Goal: Task Accomplishment & Management: Manage account settings

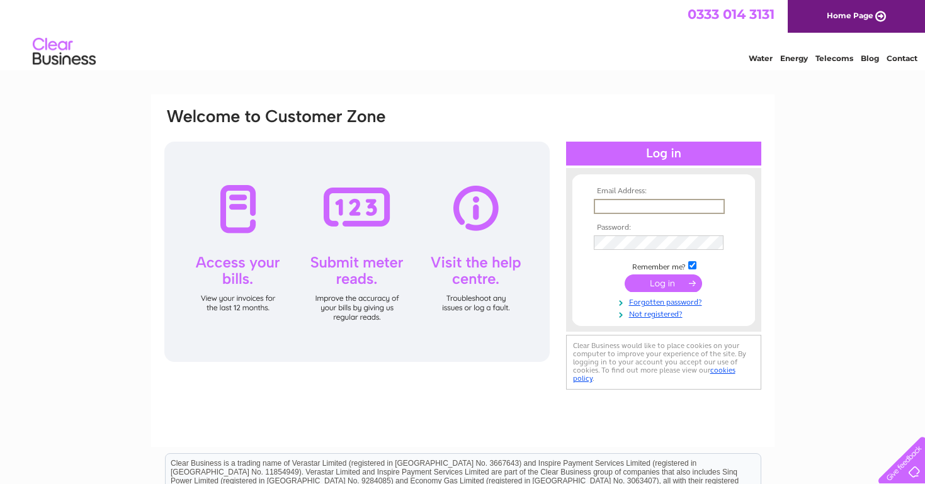
type input "eat@lailabrunchedinburgh.co.uk"
click at [663, 282] on input "submit" at bounding box center [663, 284] width 77 height 18
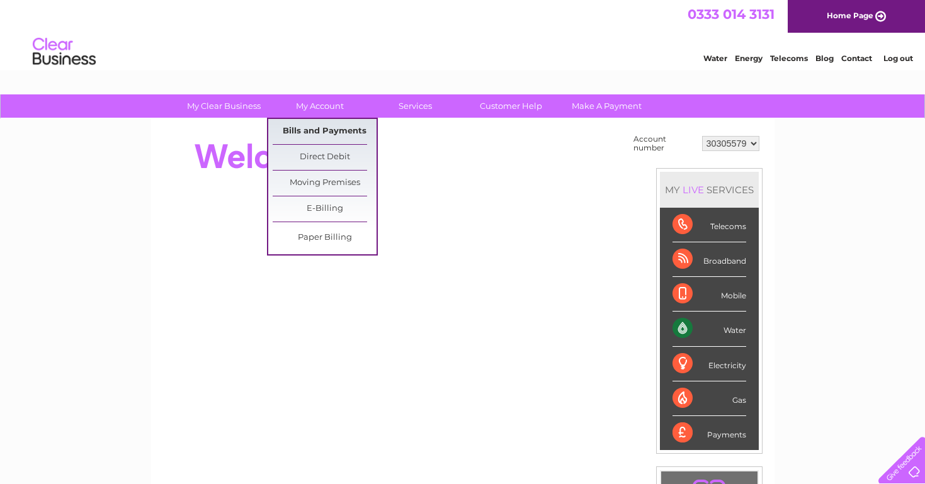
click at [314, 125] on link "Bills and Payments" at bounding box center [325, 131] width 104 height 25
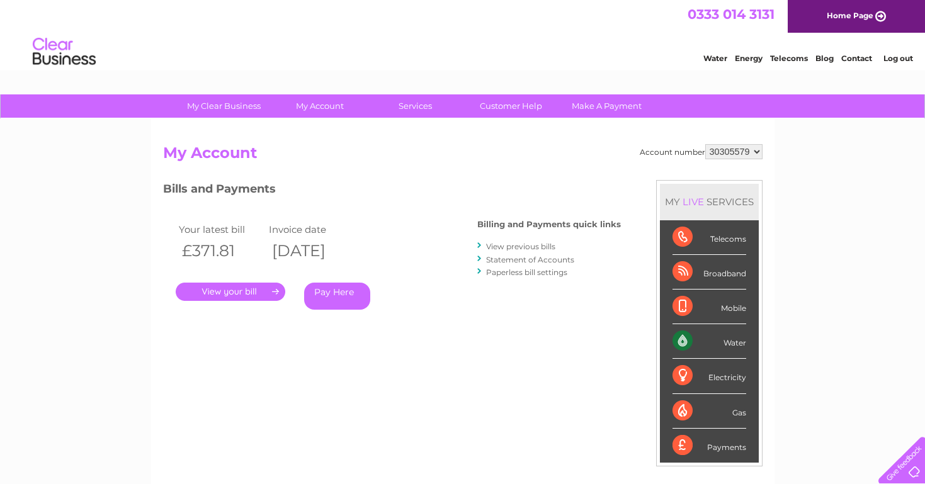
click at [249, 292] on link "." at bounding box center [231, 292] width 110 height 18
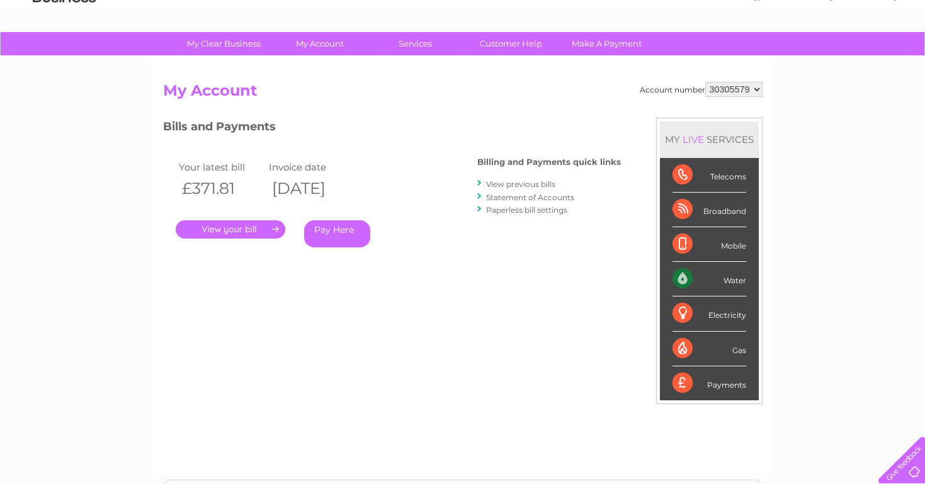
scroll to position [111, 0]
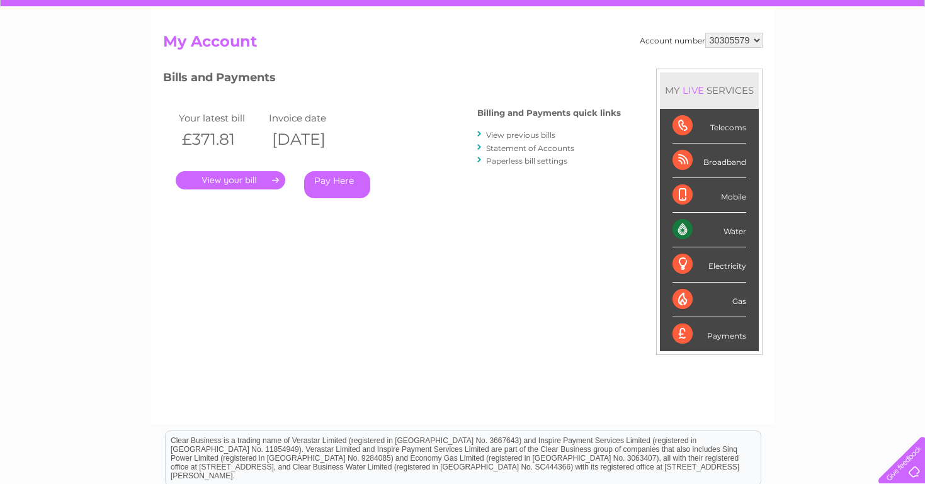
click at [523, 142] on li "Statement of Accounts" at bounding box center [549, 148] width 144 height 13
click at [526, 152] on li "Statement of Accounts" at bounding box center [549, 148] width 144 height 13
click at [525, 147] on link "Statement of Accounts" at bounding box center [530, 148] width 88 height 9
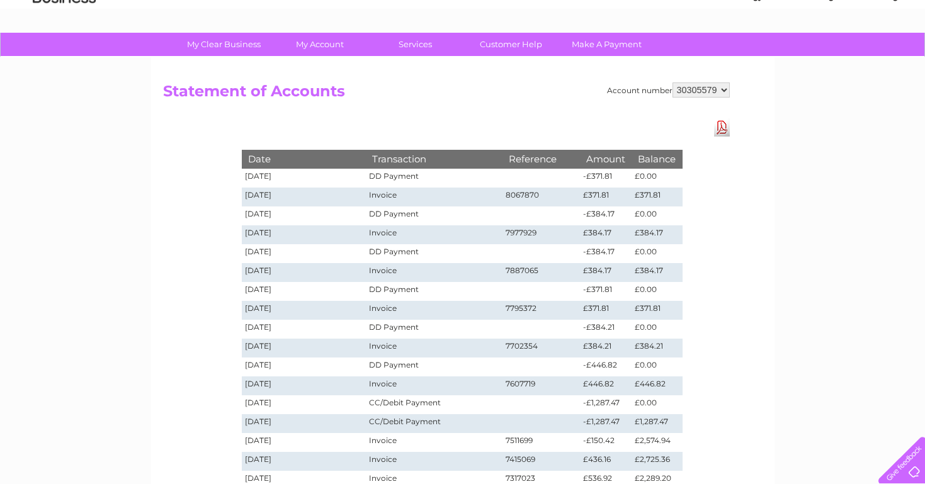
scroll to position [63, 0]
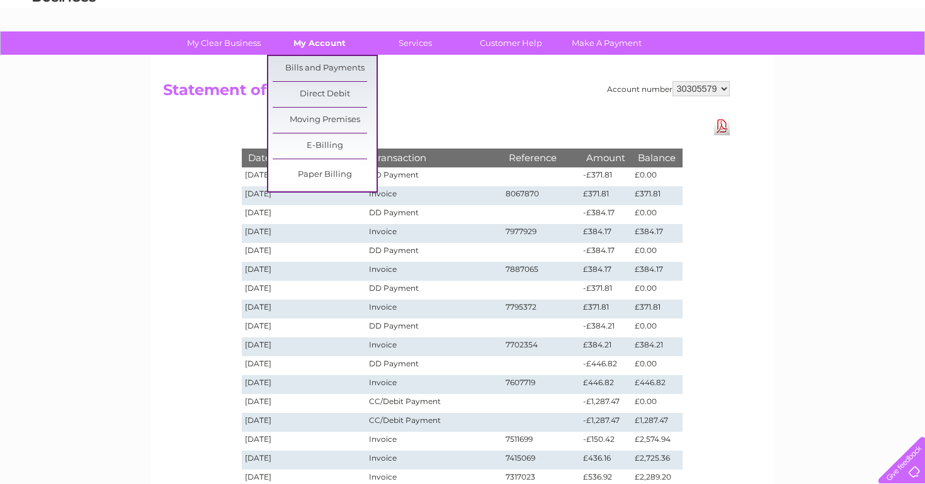
click at [322, 46] on link "My Account" at bounding box center [320, 42] width 104 height 23
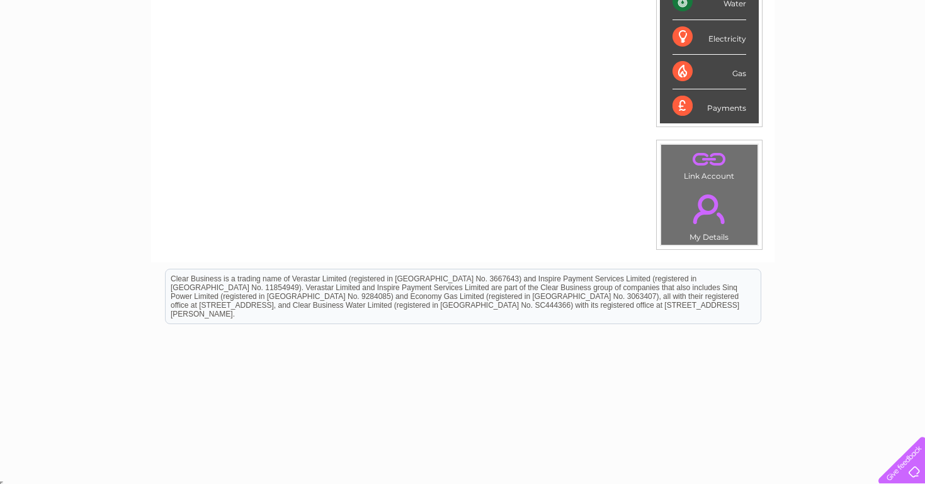
scroll to position [326, 0]
click at [708, 162] on link "." at bounding box center [709, 160] width 90 height 22
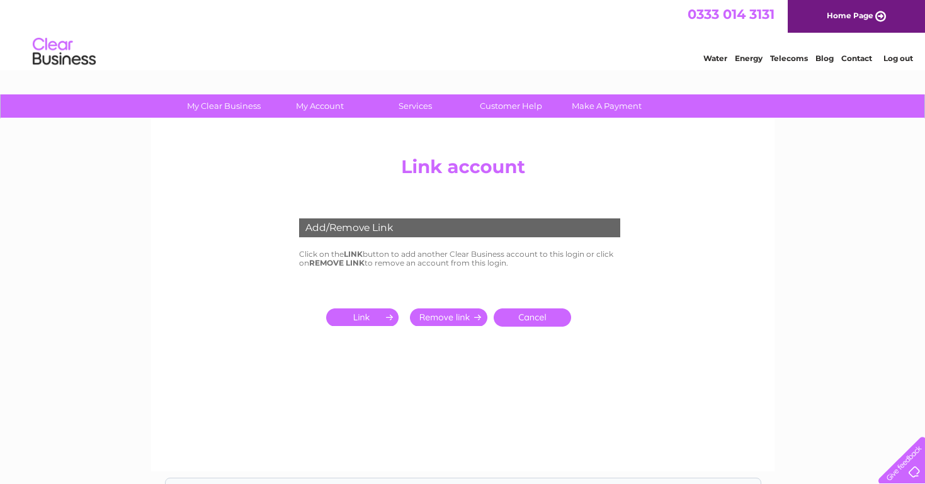
click at [373, 316] on input "submit" at bounding box center [364, 318] width 77 height 18
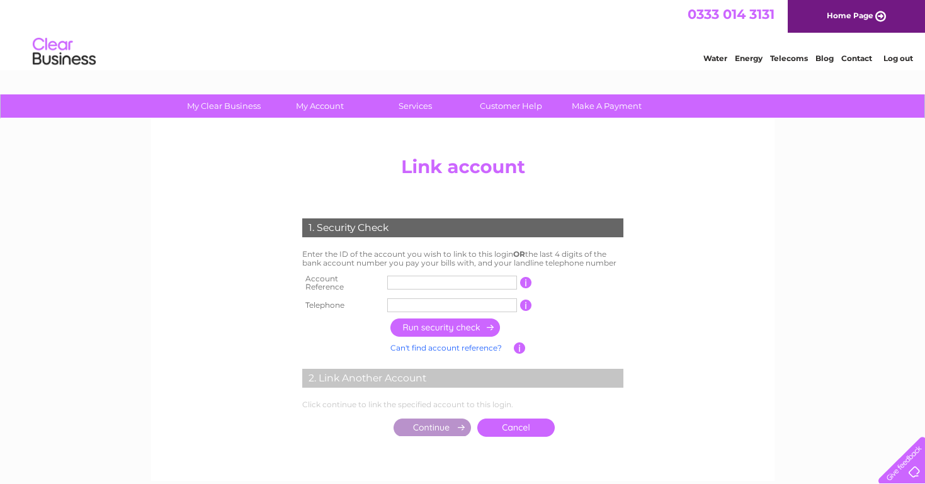
click at [401, 280] on input "text" at bounding box center [452, 283] width 130 height 14
click at [404, 280] on input "text" at bounding box center [452, 283] width 130 height 14
type input "30294315"
click at [419, 300] on input "text" at bounding box center [452, 305] width 130 height 14
click at [426, 322] on input "button" at bounding box center [445, 328] width 111 height 18
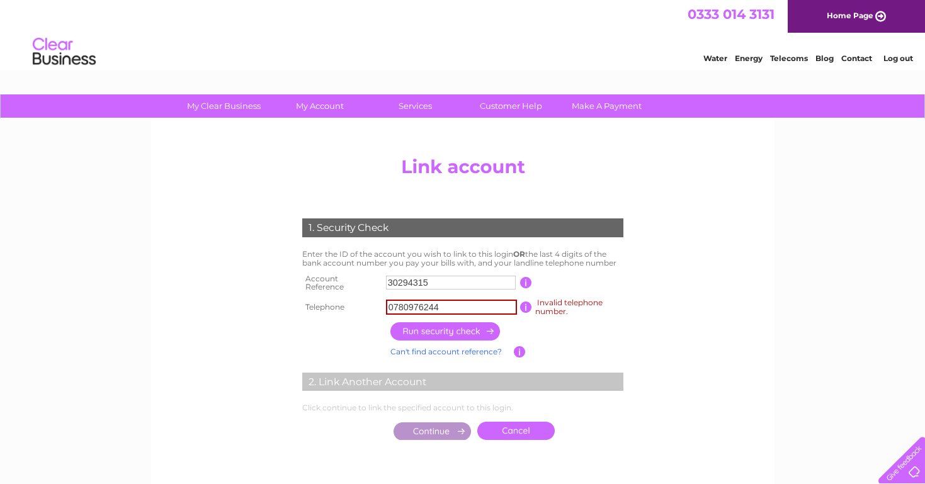
click at [426, 304] on input "0780976244" at bounding box center [451, 307] width 131 height 15
type input "07809760244"
click at [440, 327] on input "button" at bounding box center [445, 331] width 111 height 18
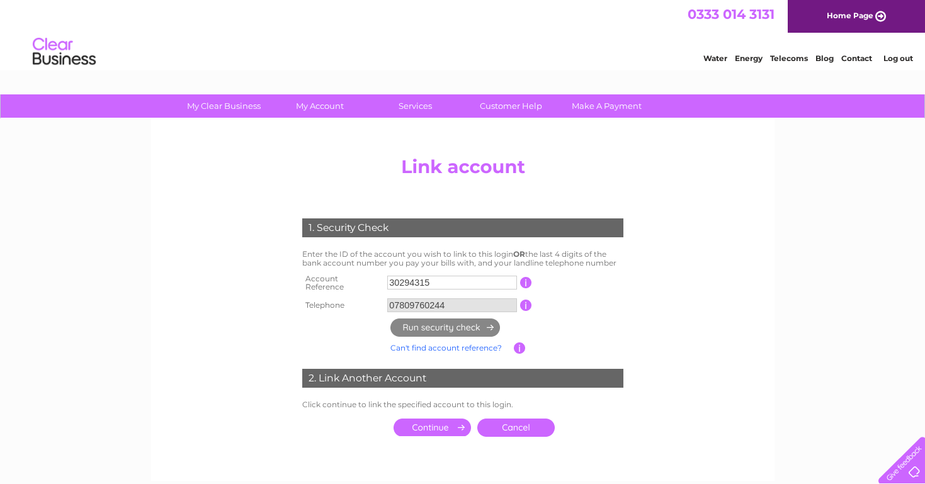
drag, startPoint x: 456, startPoint y: 300, endPoint x: 365, endPoint y: 300, distance: 91.9
click at [364, 298] on tr "Telephone 07809760244 1 of the landline telephone numbers you have given us" at bounding box center [462, 305] width 327 height 20
click at [484, 298] on input "07809760244" at bounding box center [452, 305] width 130 height 14
click at [482, 298] on input "07809760244" at bounding box center [452, 305] width 130 height 14
click at [478, 301] on input "07809760244" at bounding box center [452, 305] width 130 height 14
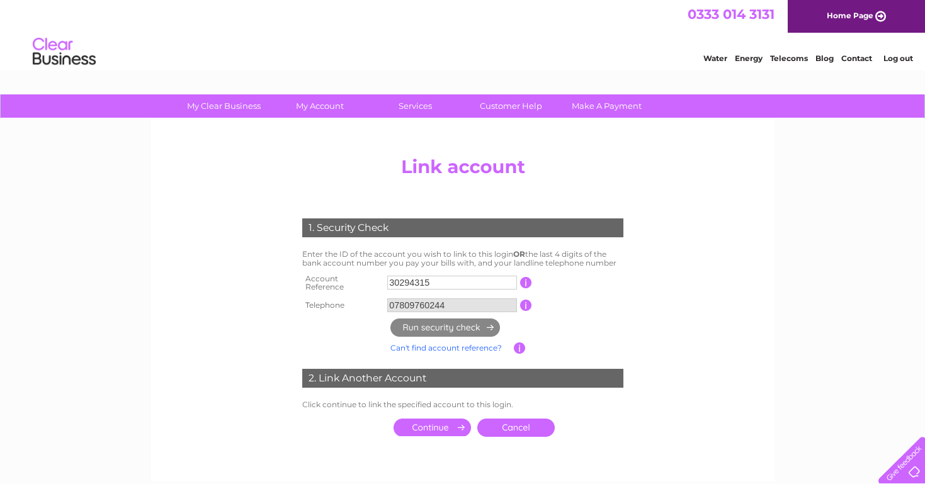
click at [441, 300] on input "07809760244" at bounding box center [452, 305] width 130 height 14
click at [456, 298] on input "07809760244" at bounding box center [452, 305] width 130 height 14
click at [456, 302] on input "07809760244" at bounding box center [452, 305] width 130 height 14
click at [462, 387] on td "2. Link Another Account" at bounding box center [462, 376] width 327 height 41
click at [896, 60] on link "Log out" at bounding box center [898, 58] width 30 height 9
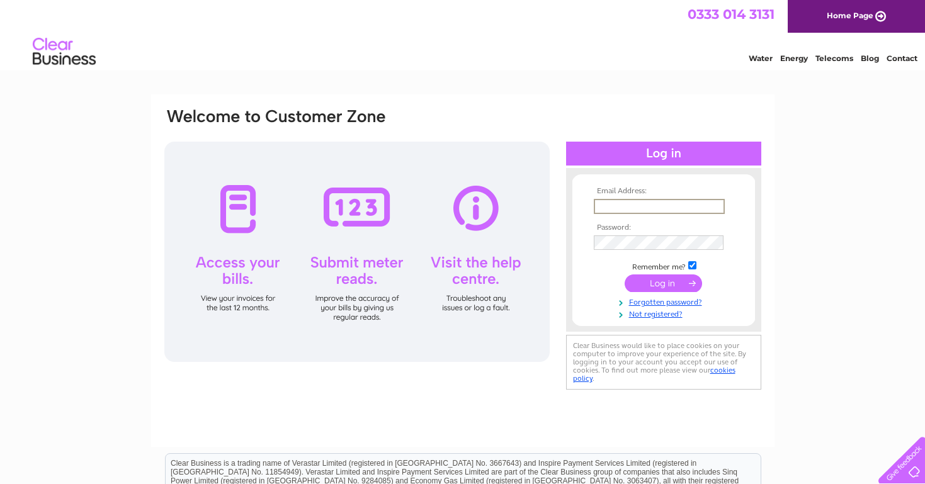
type input "[PERSON_NAME][EMAIL_ADDRESS][DOMAIN_NAME]"
click at [684, 285] on input "submit" at bounding box center [663, 284] width 77 height 18
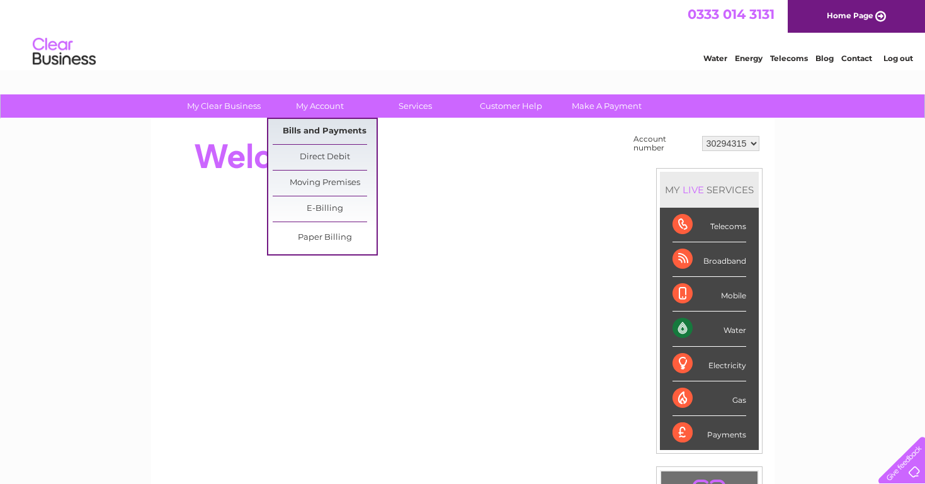
click at [309, 133] on link "Bills and Payments" at bounding box center [325, 131] width 104 height 25
click at [314, 131] on link "Bills and Payments" at bounding box center [325, 131] width 104 height 25
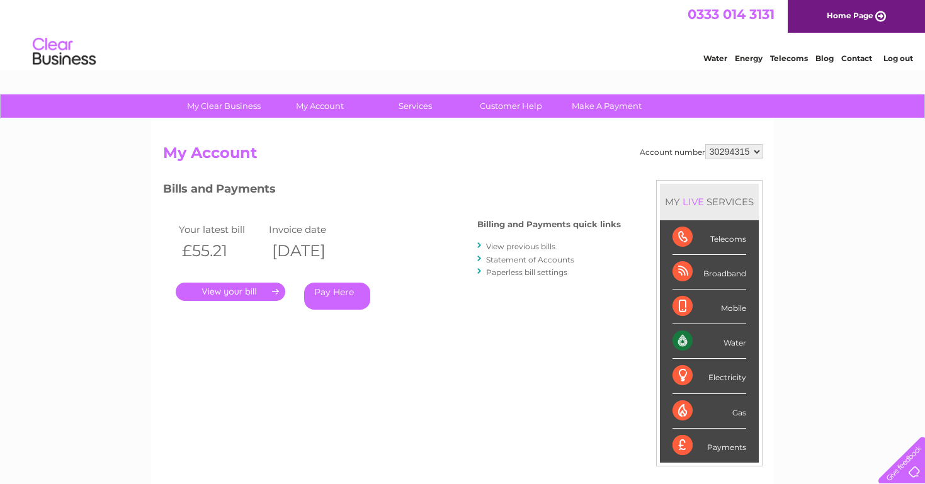
click at [501, 261] on link "Statement of Accounts" at bounding box center [530, 259] width 88 height 9
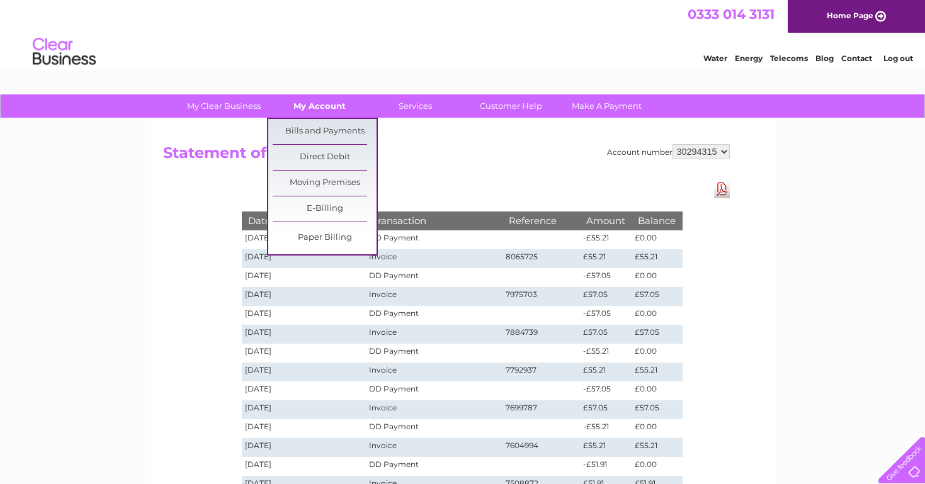
click at [330, 105] on link "My Account" at bounding box center [320, 105] width 104 height 23
